Goal: Information Seeking & Learning: Find specific fact

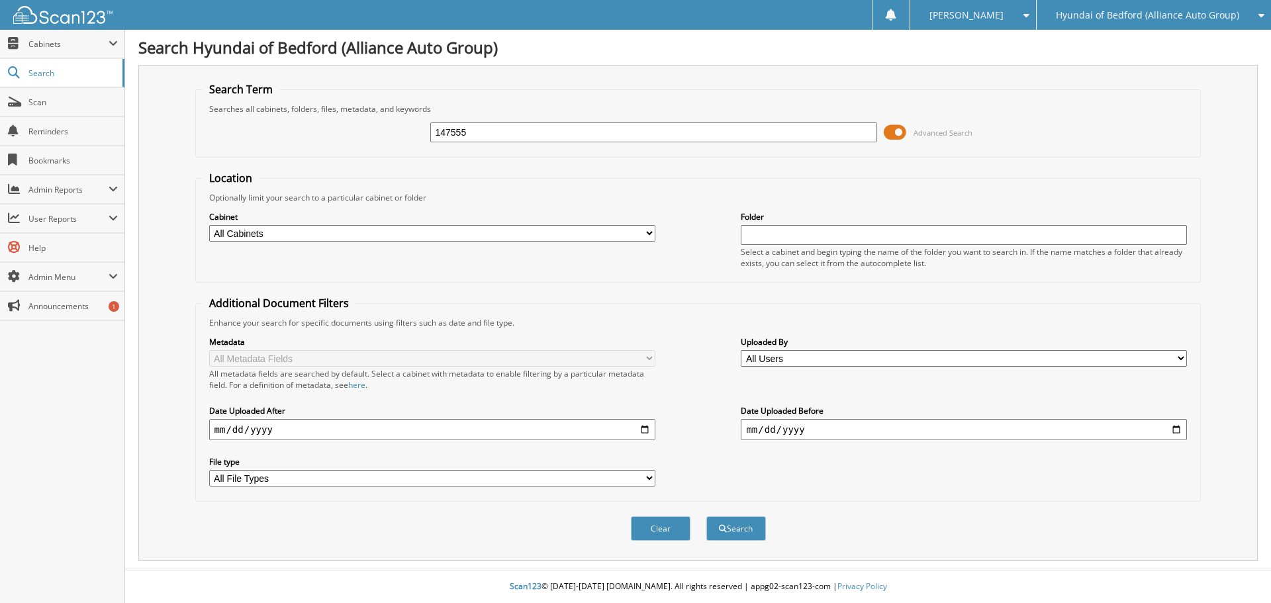
type input "147555"
click at [706, 516] on button "Search" at bounding box center [736, 528] width 60 height 24
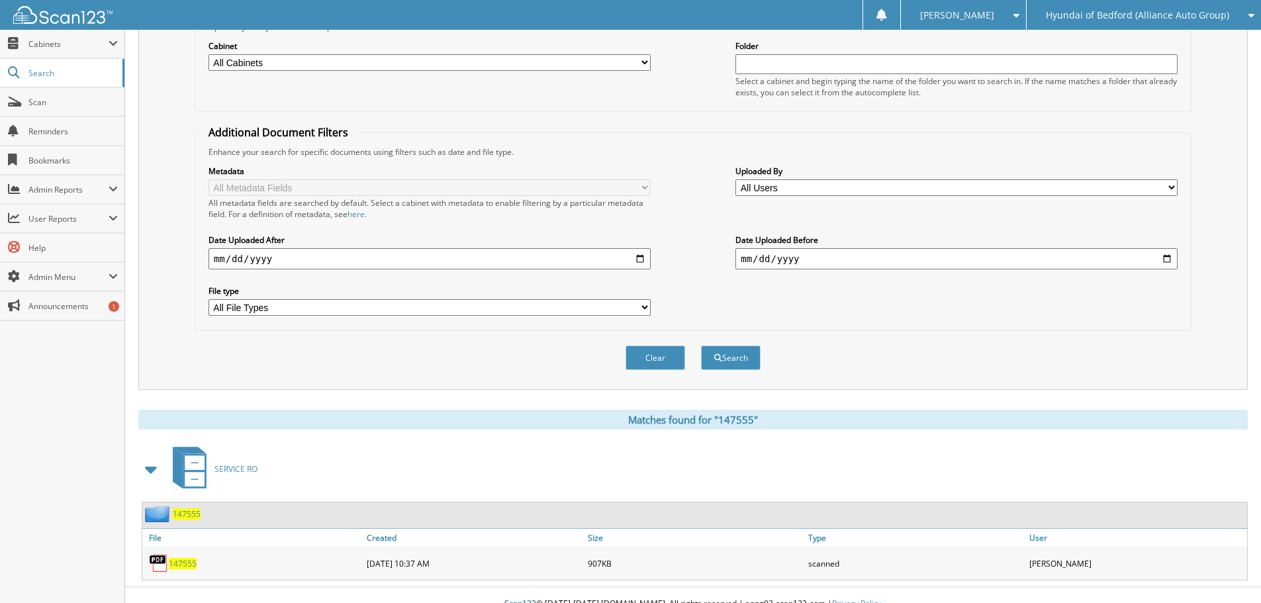
scroll to position [189, 0]
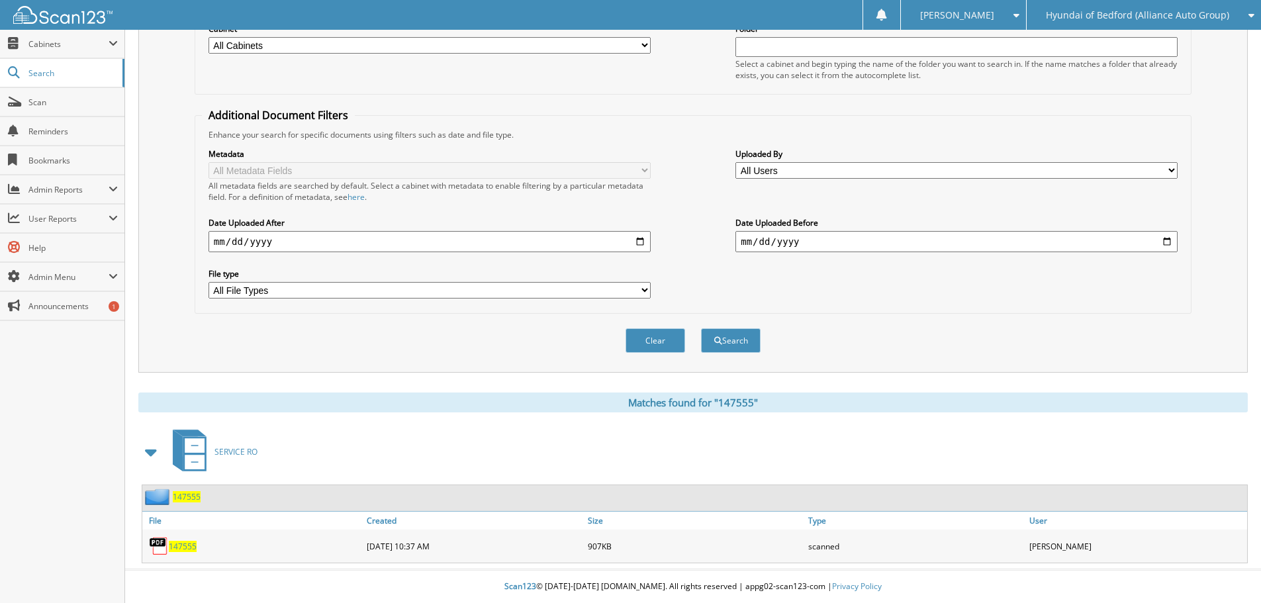
drag, startPoint x: 1095, startPoint y: 548, endPoint x: 1002, endPoint y: 551, distance: 92.8
click at [1002, 551] on div "147555 [DATE] 10:37 AM 907KB scanned" at bounding box center [694, 546] width 1105 height 33
click at [1075, 550] on div "[PERSON_NAME]" at bounding box center [1136, 546] width 221 height 26
click at [983, 546] on div "scanned" at bounding box center [915, 546] width 221 height 26
drag, startPoint x: 448, startPoint y: 546, endPoint x: 340, endPoint y: 548, distance: 108.6
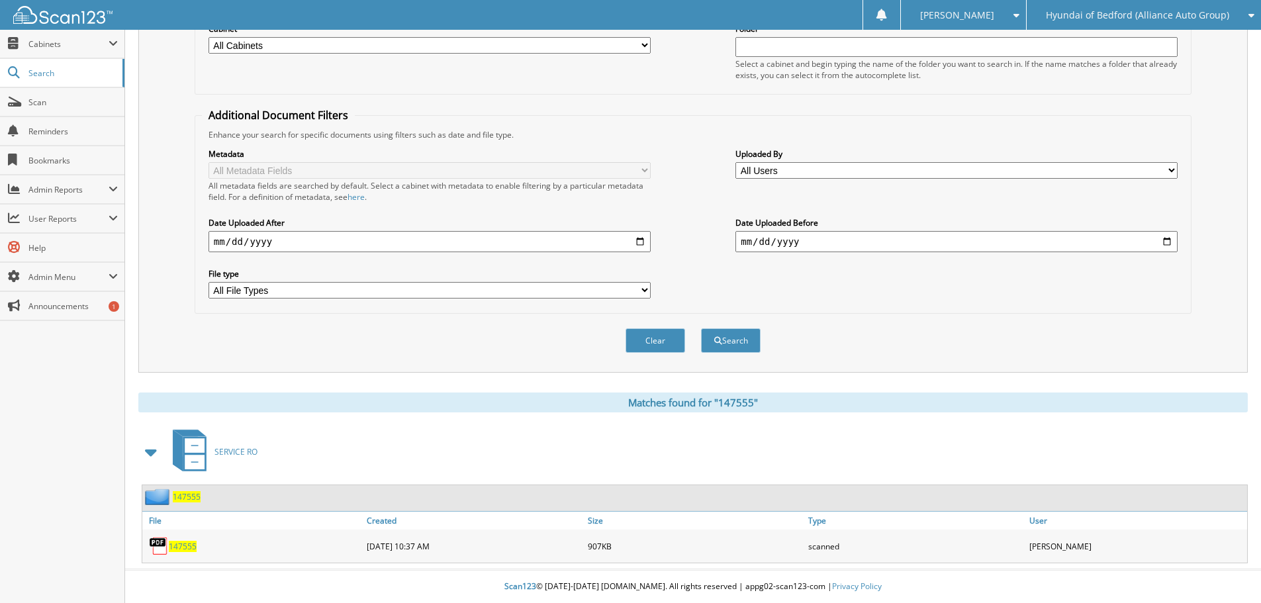
click at [340, 548] on div "147555 [DATE] 10:37 AM 907KB scanned" at bounding box center [694, 546] width 1105 height 33
click at [340, 549] on div "147555" at bounding box center [252, 546] width 221 height 26
drag, startPoint x: 362, startPoint y: 547, endPoint x: 469, endPoint y: 548, distance: 106.6
click at [469, 548] on div "147555 [DATE] 10:37 AM 907KB scanned" at bounding box center [694, 546] width 1105 height 33
click at [469, 548] on div "[DATE] 10:37 AM" at bounding box center [473, 546] width 221 height 26
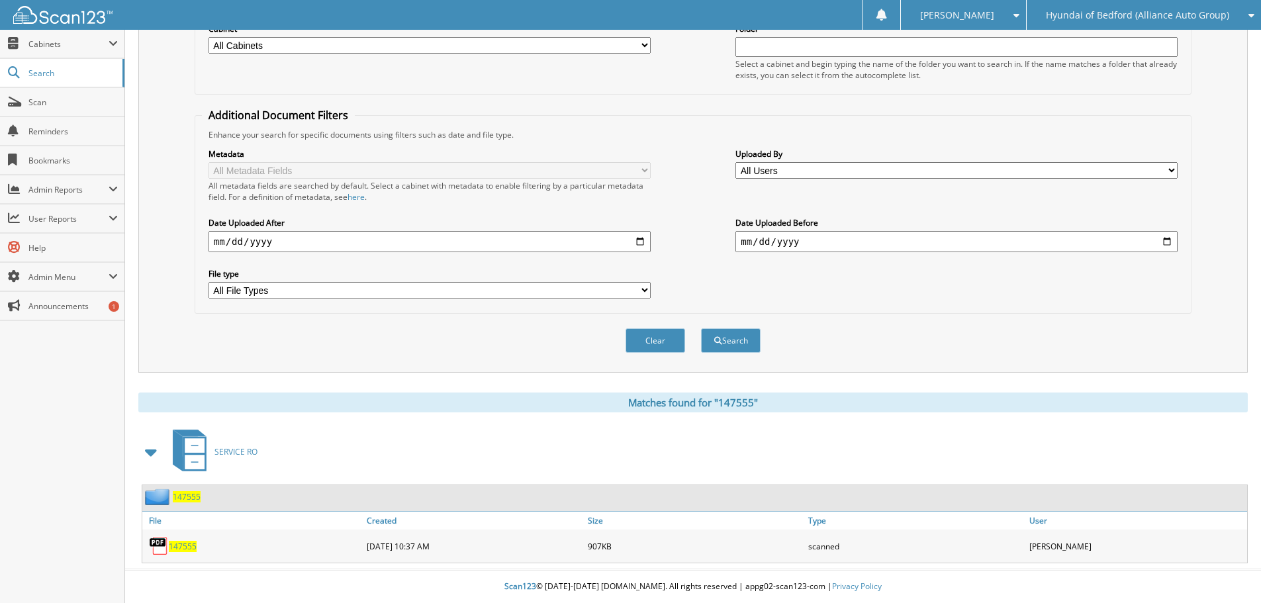
click at [185, 548] on span "147555" at bounding box center [183, 546] width 28 height 11
